Goal: Transaction & Acquisition: Purchase product/service

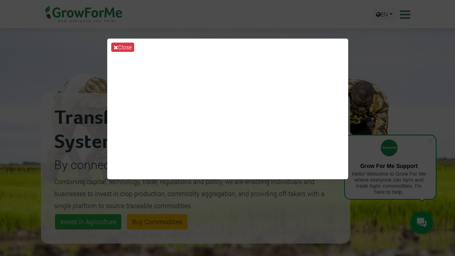
click at [119, 50] on button "Close" at bounding box center [122, 47] width 23 height 9
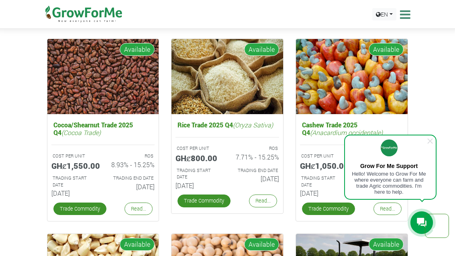
scroll to position [1123, 0]
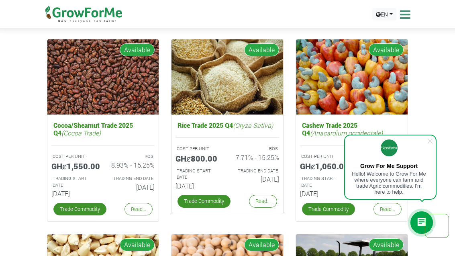
click at [93, 219] on div "Cocoa/Shearnut Trade 2025 Q4 (Cocoa Trade) COST PER UNIT GHȼ1,550.00 ROS 8.93% …" at bounding box center [103, 167] width 112 height 107
click at [118, 177] on p "TRADING END DATE" at bounding box center [131, 178] width 43 height 7
click at [108, 170] on div "ROS 8.93% - 15.25%" at bounding box center [132, 163] width 58 height 22
click at [85, 210] on link "Trade Commodity" at bounding box center [79, 209] width 53 height 12
click at [433, 137] on span at bounding box center [430, 141] width 8 height 8
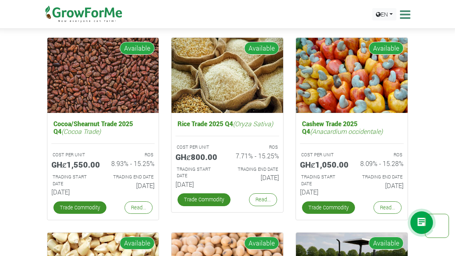
scroll to position [1124, 0]
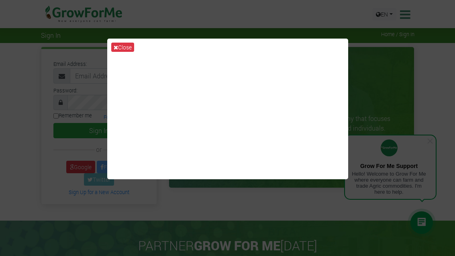
click at [121, 50] on button "Close" at bounding box center [122, 47] width 23 height 9
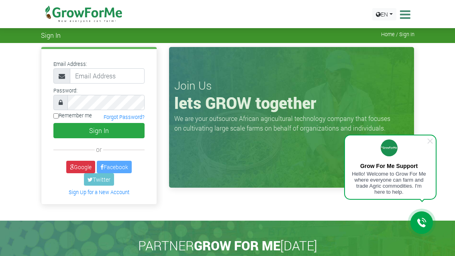
click at [433, 138] on span at bounding box center [430, 141] width 8 height 8
